Goal: Contribute content: Add original content to the website for others to see

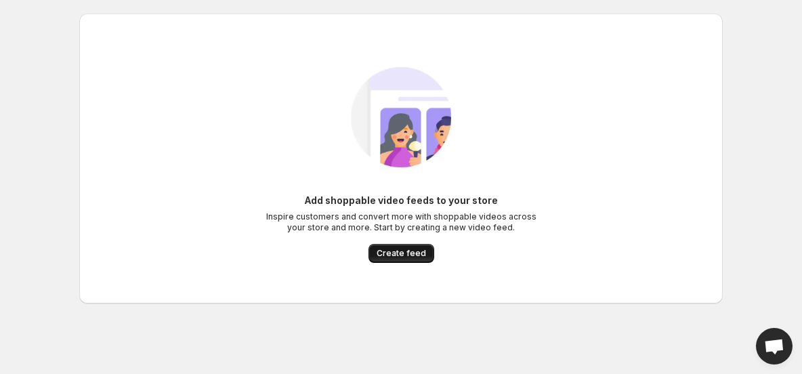
click at [414, 260] on button "Create feed" at bounding box center [401, 253] width 66 height 19
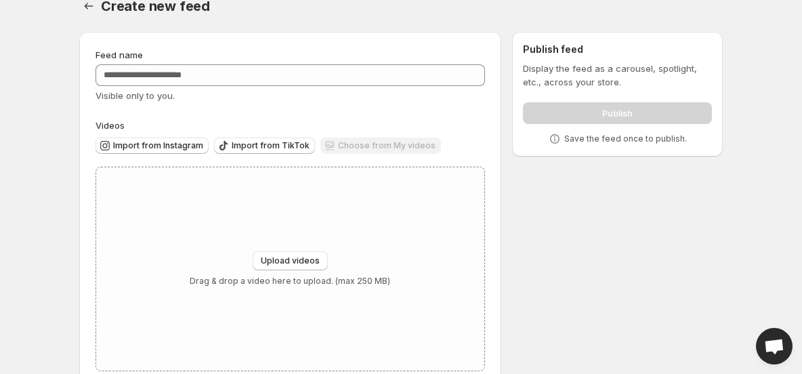
scroll to position [49, 0]
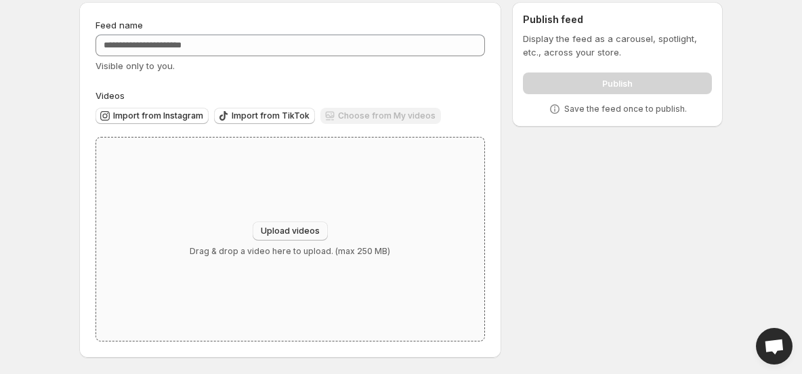
click at [263, 236] on button "Upload videos" at bounding box center [290, 230] width 75 height 19
click at [304, 244] on div "Upload videos Drag & drop a video here to upload. (max 250 MB)" at bounding box center [290, 238] width 200 height 35
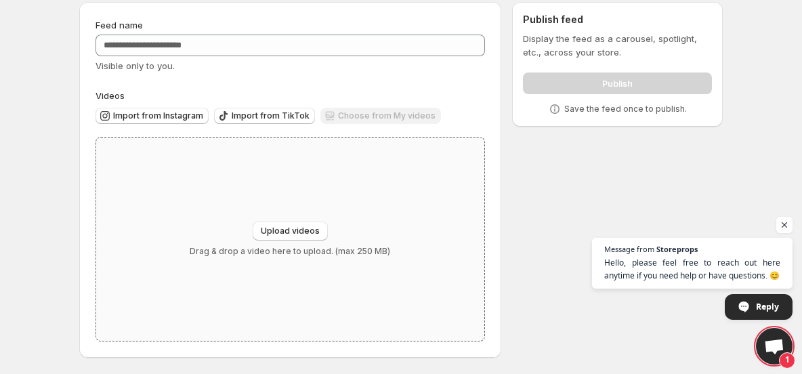
click at [248, 217] on div "Upload videos Drag & drop a video here to upload. (max 250 MB)" at bounding box center [290, 238] width 388 height 203
click at [284, 247] on p "Drag & drop a video here to upload. (max 250 MB)" at bounding box center [290, 251] width 200 height 11
type input "**********"
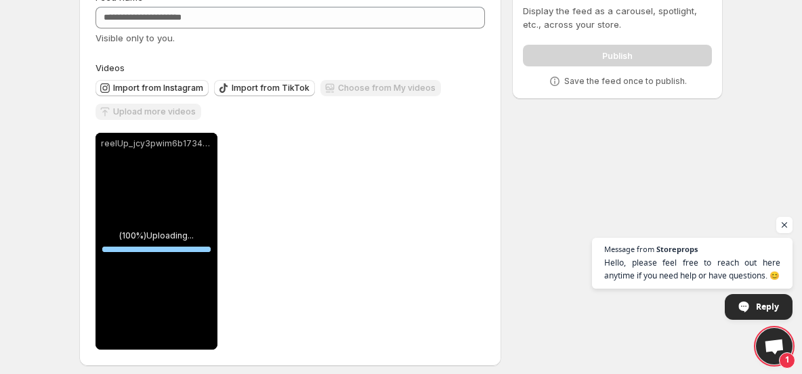
scroll to position [0, 0]
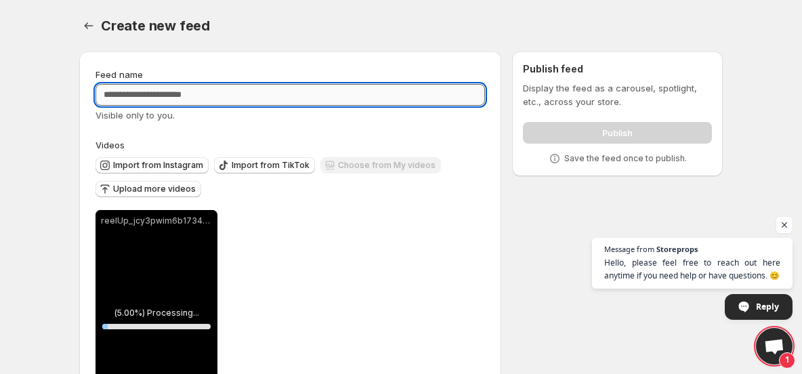
click at [257, 97] on input "Feed name" at bounding box center [289, 95] width 389 height 22
type input "****"
click at [456, 167] on div "Import from Instagram Import from TikTok Choose from My videos Upload more vide…" at bounding box center [287, 175] width 395 height 47
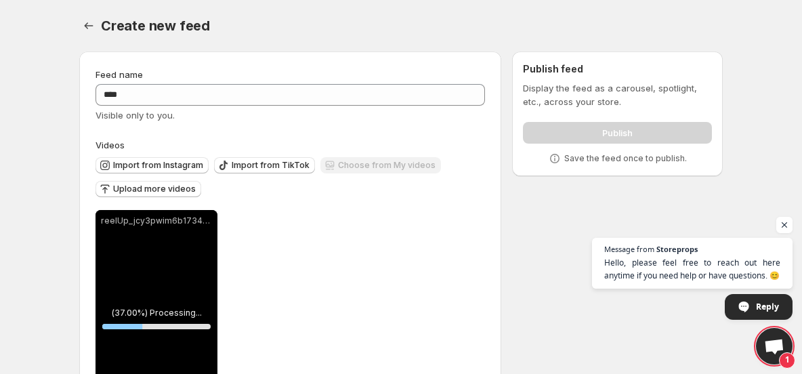
scroll to position [86, 0]
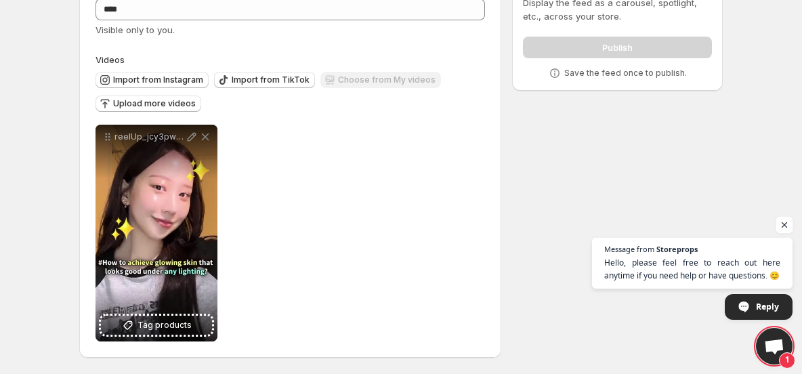
click at [783, 225] on span "Open chat" at bounding box center [784, 225] width 17 height 17
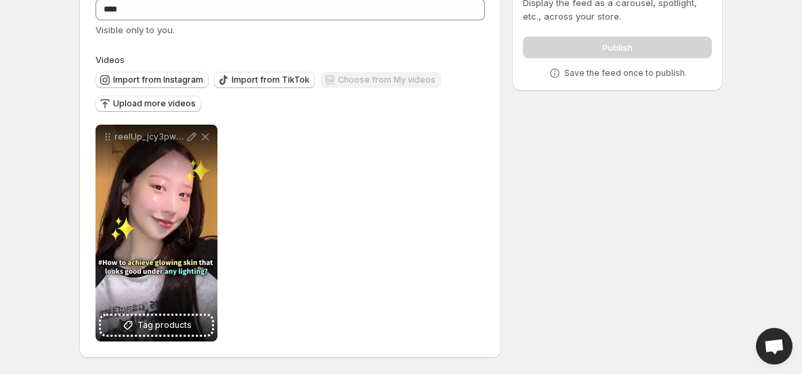
scroll to position [0, 0]
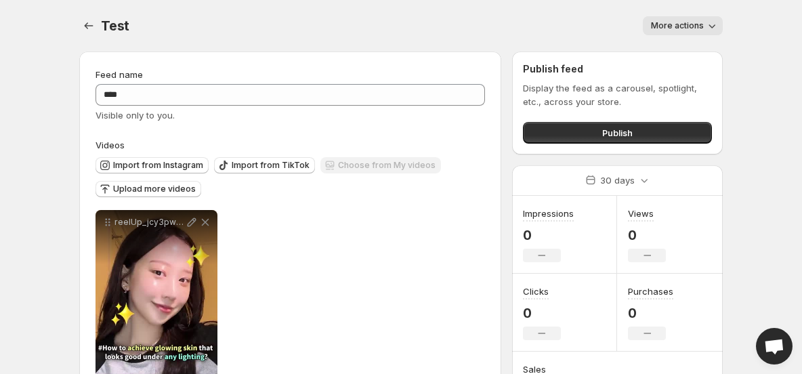
click at [611, 144] on div "Publish feed Display the feed as a carousel, spotlight, etc., across your store…" at bounding box center [617, 102] width 211 height 103
click at [618, 135] on span "Publish" at bounding box center [617, 133] width 30 height 14
click at [617, 135] on span "Publish" at bounding box center [617, 133] width 30 height 14
click at [564, 127] on button "Publish" at bounding box center [617, 133] width 189 height 22
click at [716, 27] on icon "button" at bounding box center [712, 26] width 14 height 14
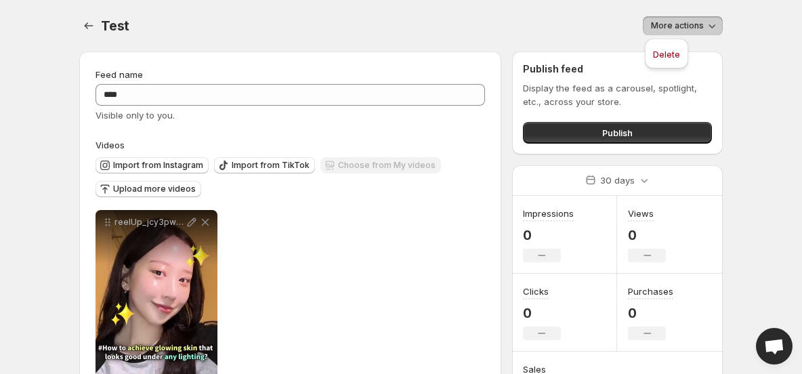
click at [298, 49] on div "Test. This page is ready Test More actions More actions More actions" at bounding box center [400, 25] width 643 height 51
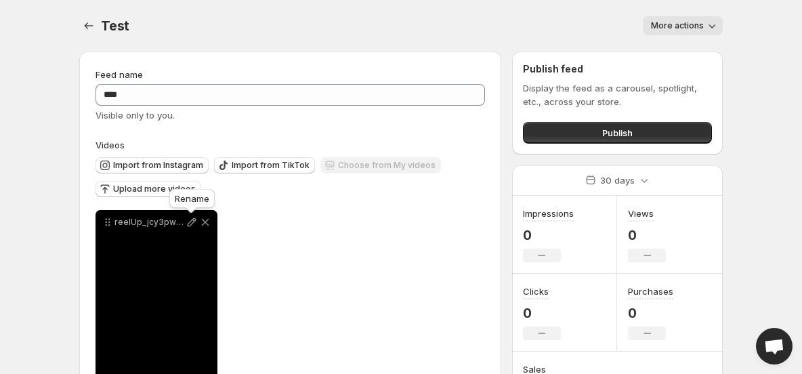
click at [189, 225] on icon at bounding box center [192, 222] width 14 height 14
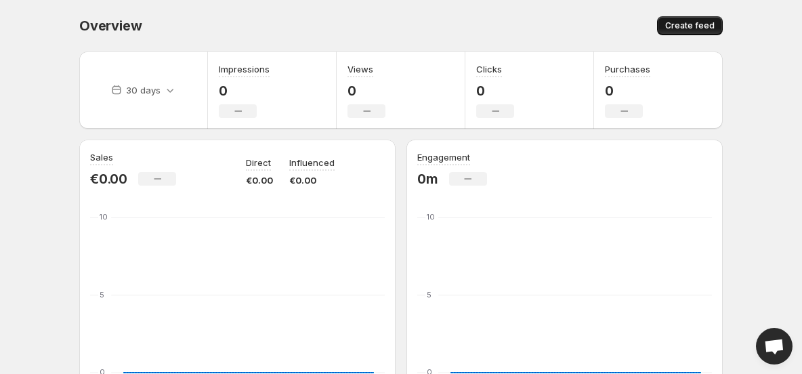
click at [687, 28] on span "Create feed" at bounding box center [689, 25] width 49 height 11
